Goal: Communication & Community: Answer question/provide support

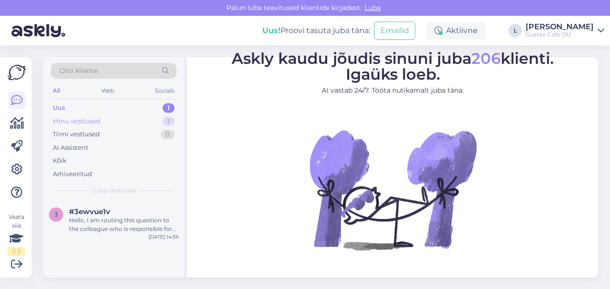
click at [123, 126] on div "Uus 1 Minu vestlused 1 Tiimi vestlused 0 AI Assistent Kõik Arhiveeritud" at bounding box center [114, 140] width 126 height 79
click at [121, 122] on div "Minu vestlused 1" at bounding box center [114, 121] width 126 height 13
click at [141, 226] on div "h #hmxifkzb Tänud teilegi! Kaunist päeva jätku! Sep 24 9:43" at bounding box center [113, 217] width 141 height 35
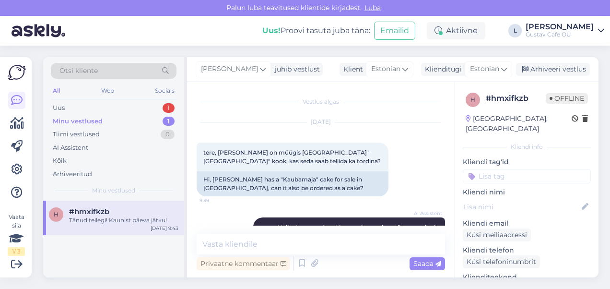
scroll to position [339, 0]
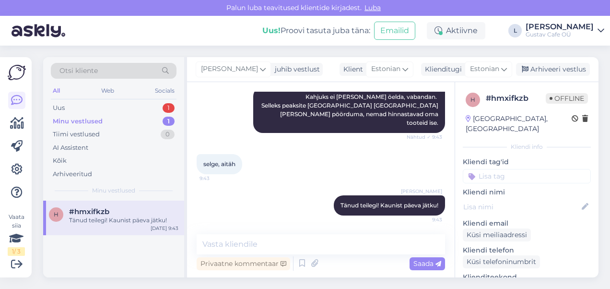
click at [124, 87] on div "All Web Socials" at bounding box center [114, 91] width 126 height 15
click at [122, 104] on div "Uus 1" at bounding box center [114, 107] width 126 height 13
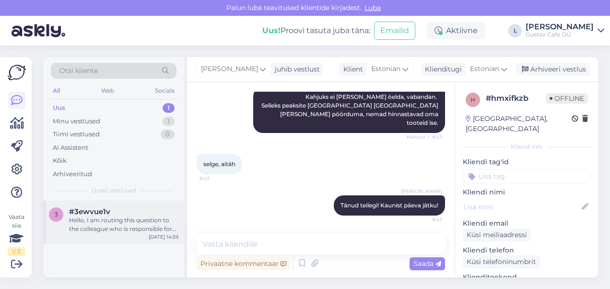
click at [141, 218] on div "Hello, I am routing this question to the colleague who is responsible for this …" at bounding box center [123, 224] width 109 height 17
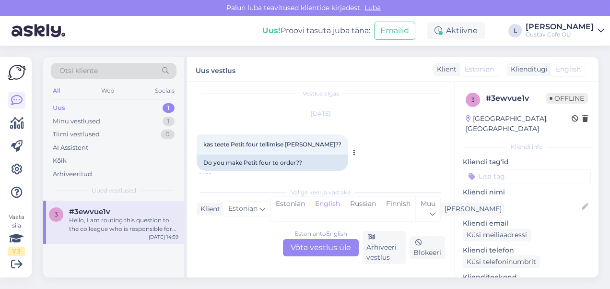
scroll to position [0, 0]
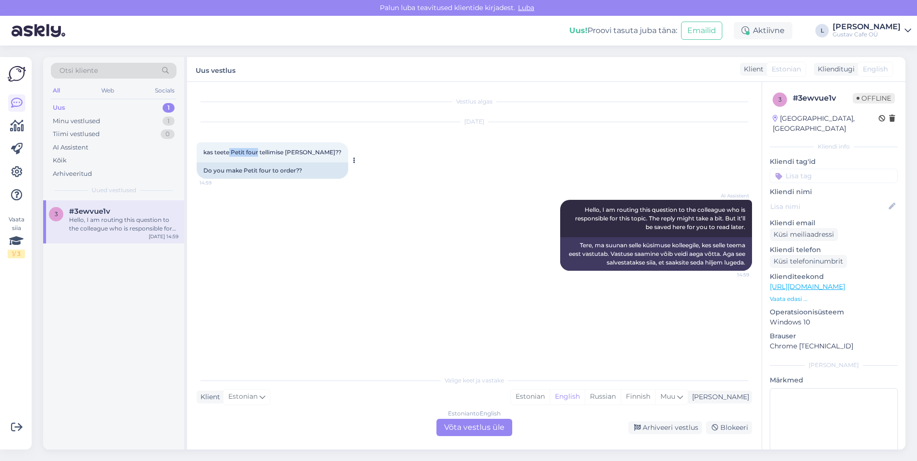
drag, startPoint x: 259, startPoint y: 152, endPoint x: 230, endPoint y: 148, distance: 29.5
click at [230, 148] on div "kas teete Petit four tellimise peale?? 14:59" at bounding box center [273, 152] width 152 height 20
drag, startPoint x: 230, startPoint y: 148, endPoint x: 234, endPoint y: 151, distance: 5.2
copy span "Petit four"
click at [549, 288] on div "Estonian" at bounding box center [530, 397] width 39 height 14
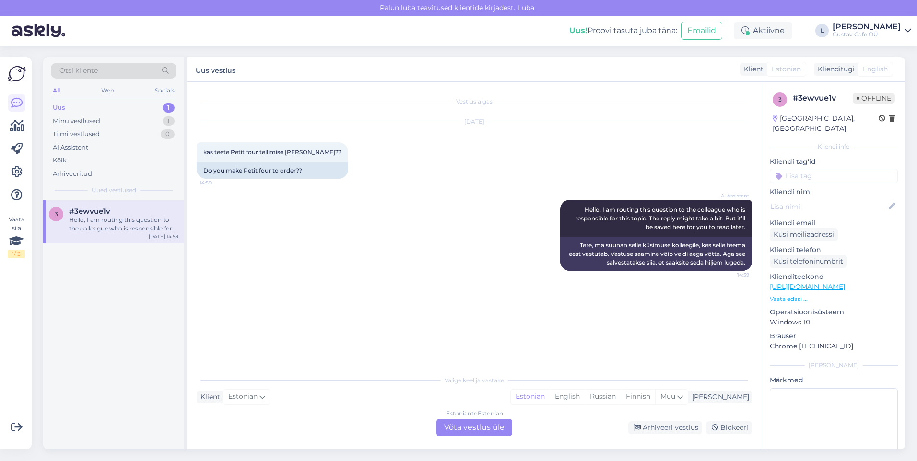
click at [503, 288] on div "Estonian to Estonian Võta vestlus üle" at bounding box center [474, 427] width 76 height 17
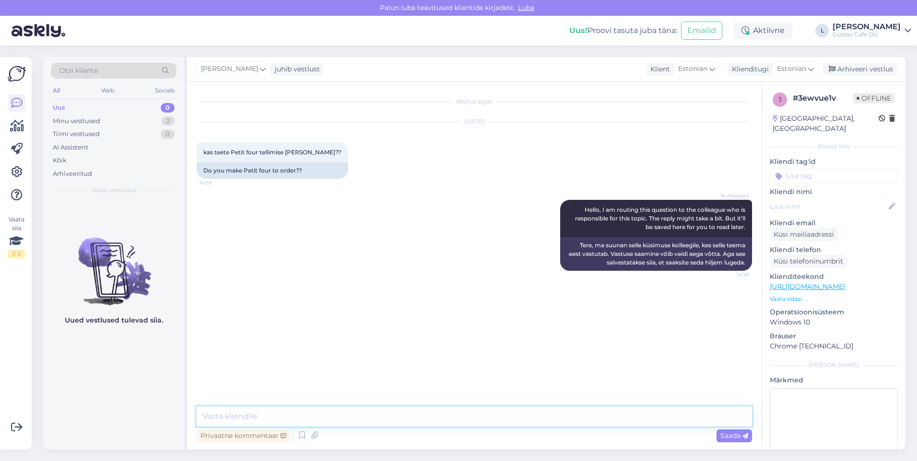
click at [427, 288] on textarea at bounding box center [474, 417] width 555 height 20
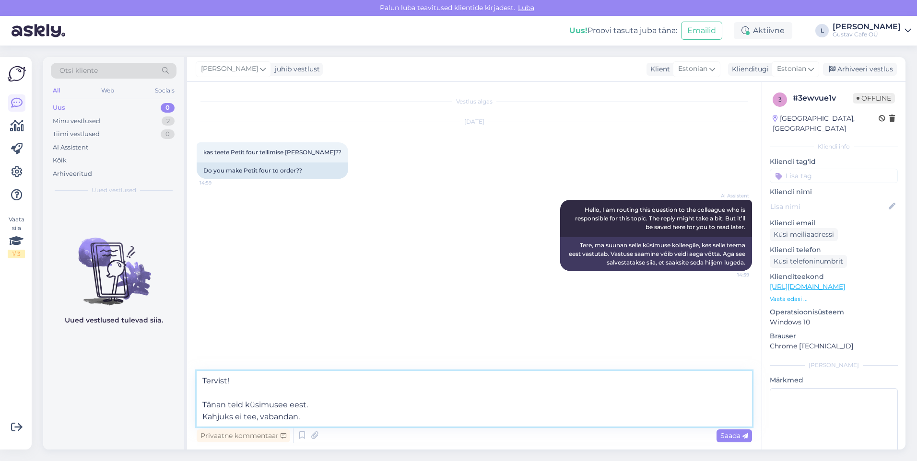
type textarea "Tervist! Tänan teid küsimusee eest. Kahjuks ei tee, vabandan."
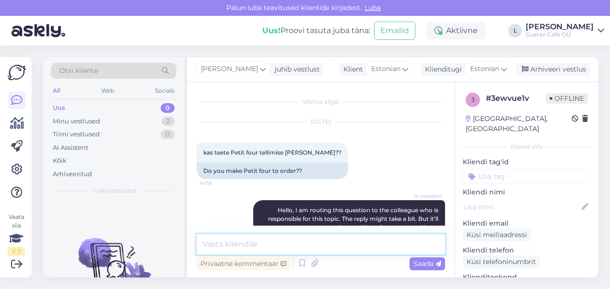
scroll to position [143, 0]
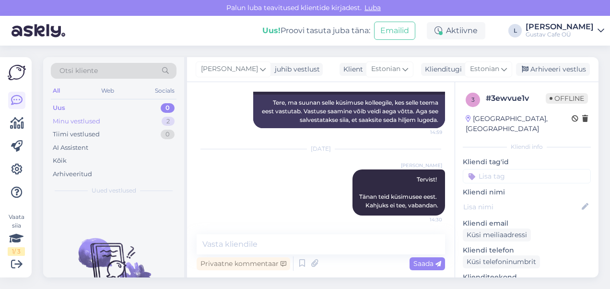
click at [88, 120] on div "Minu vestlused" at bounding box center [76, 122] width 47 height 10
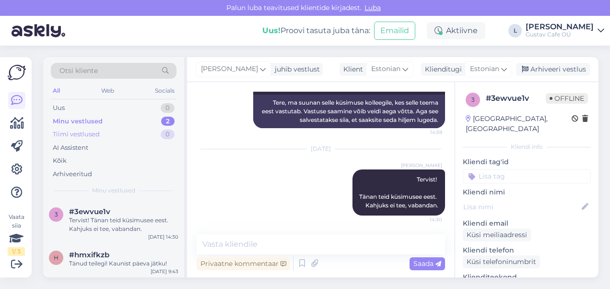
click at [95, 139] on div "Tiimi vestlused 0" at bounding box center [114, 134] width 126 height 13
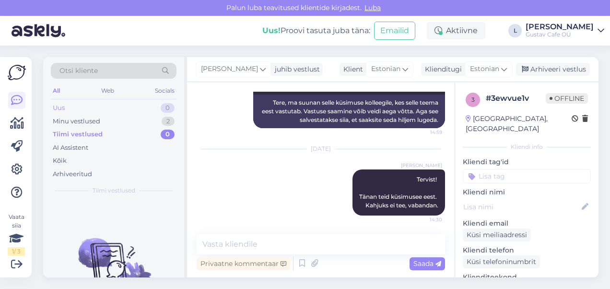
click at [86, 105] on div "Uus 0" at bounding box center [114, 107] width 126 height 13
click at [104, 117] on div "Minu vestlused 2" at bounding box center [114, 121] width 126 height 13
